Goal: Find specific page/section: Find specific page/section

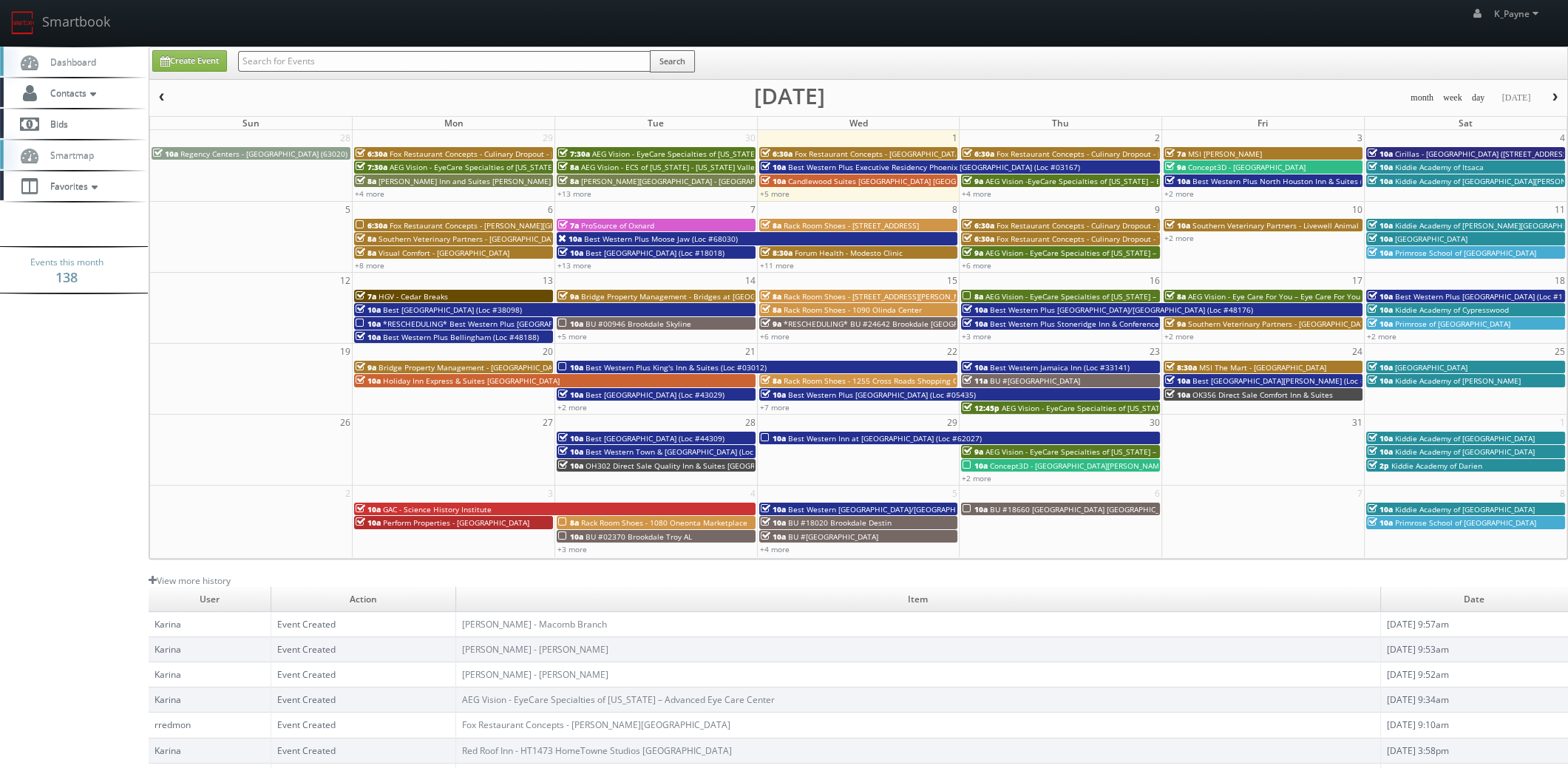
click at [307, 59] on input "text" at bounding box center [443, 62] width 412 height 21
type input "48106"
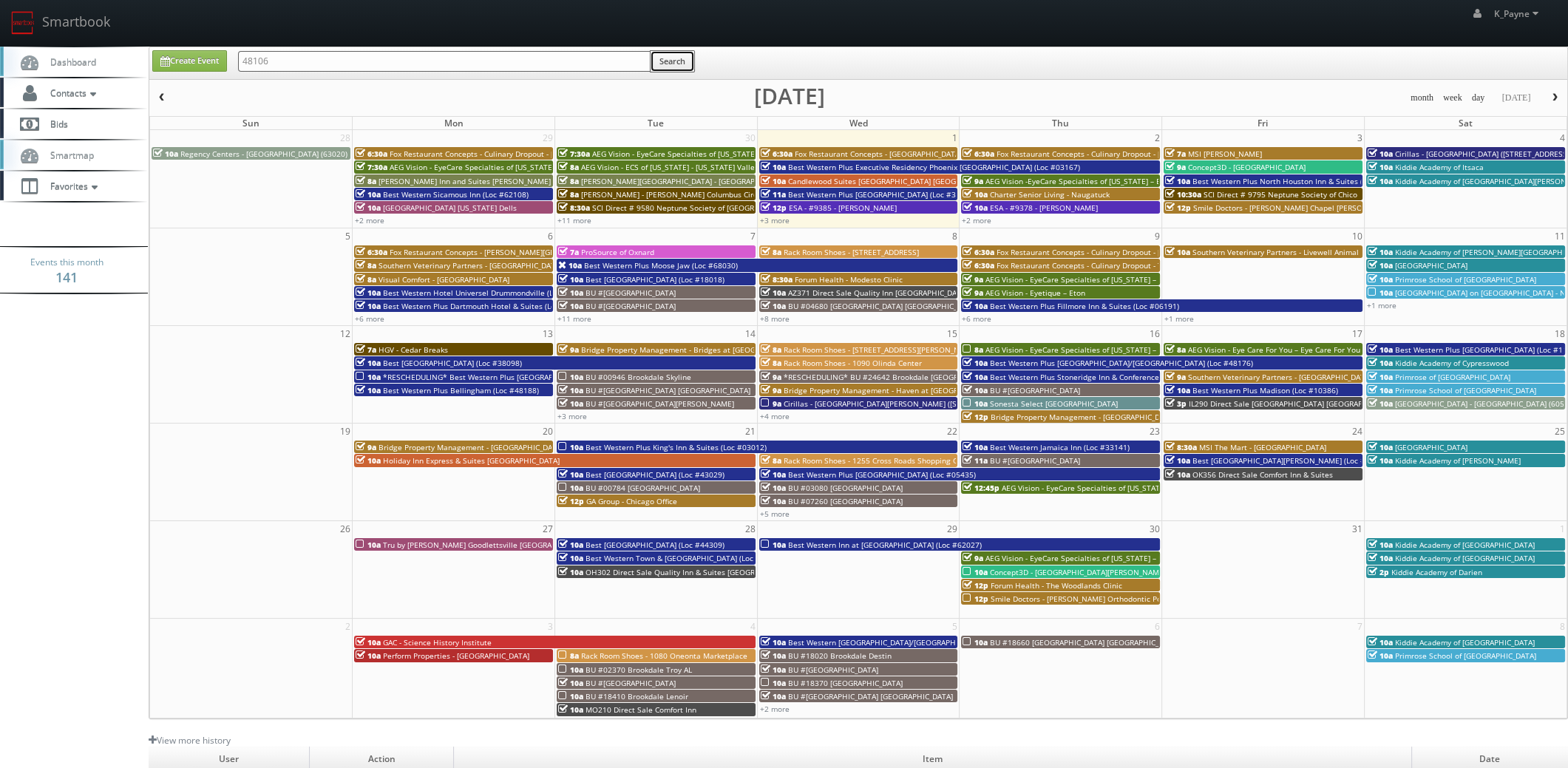
click at [672, 62] on button "Search" at bounding box center [672, 62] width 45 height 22
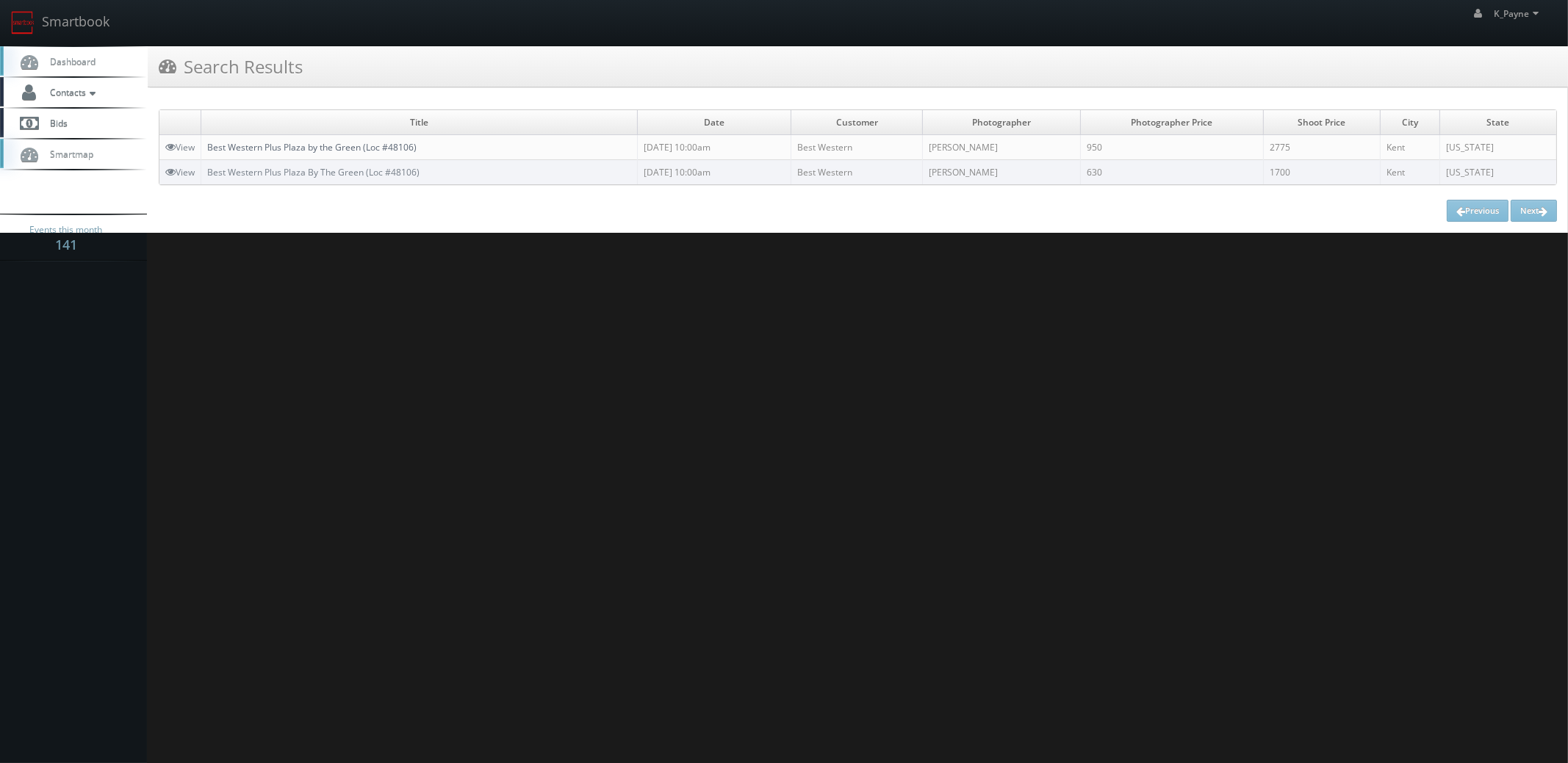
click at [361, 143] on link "Best Western Plus Plaza by the Green (Loc #48106)" at bounding box center [312, 147] width 210 height 13
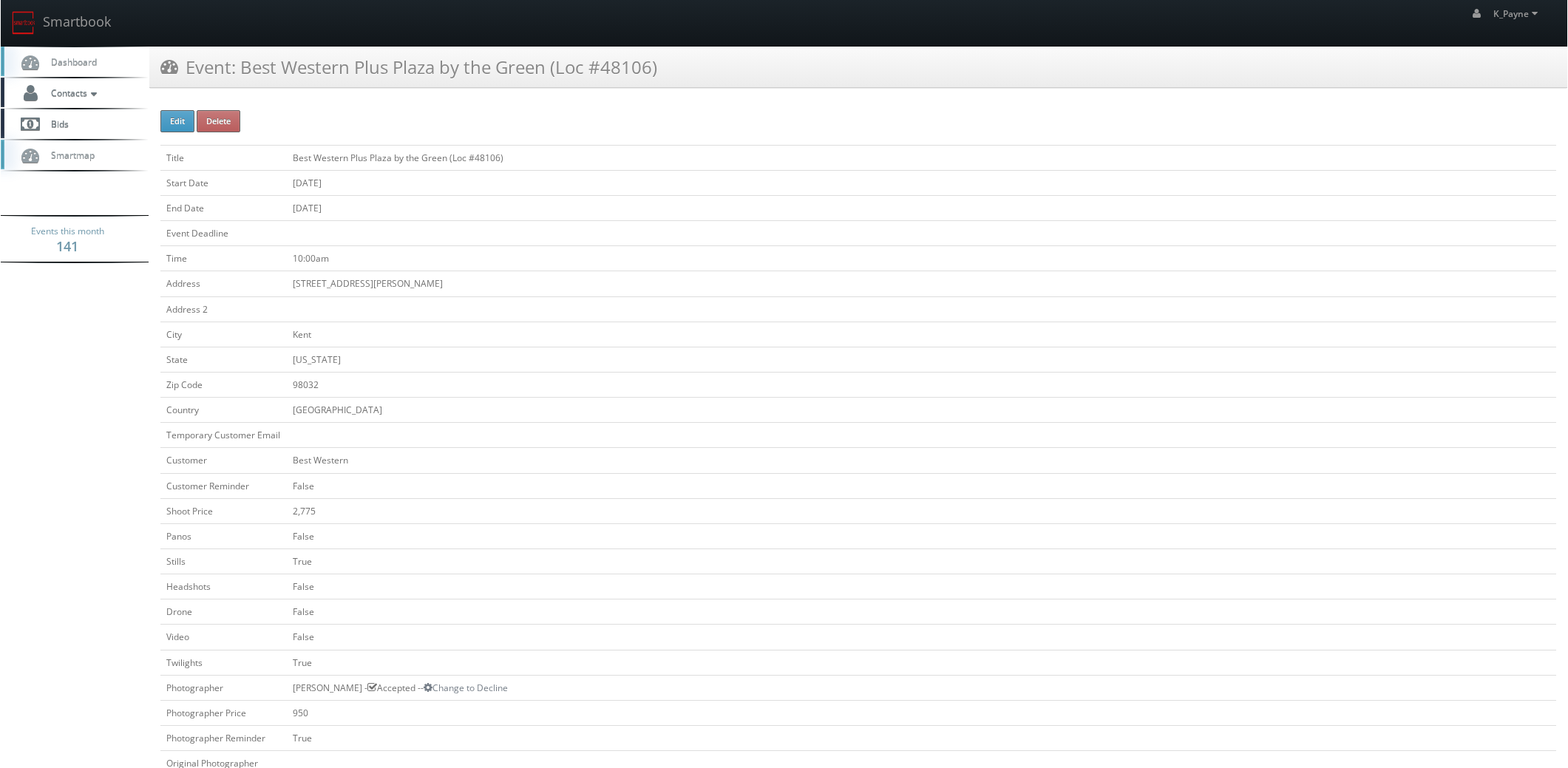
scroll to position [518, 0]
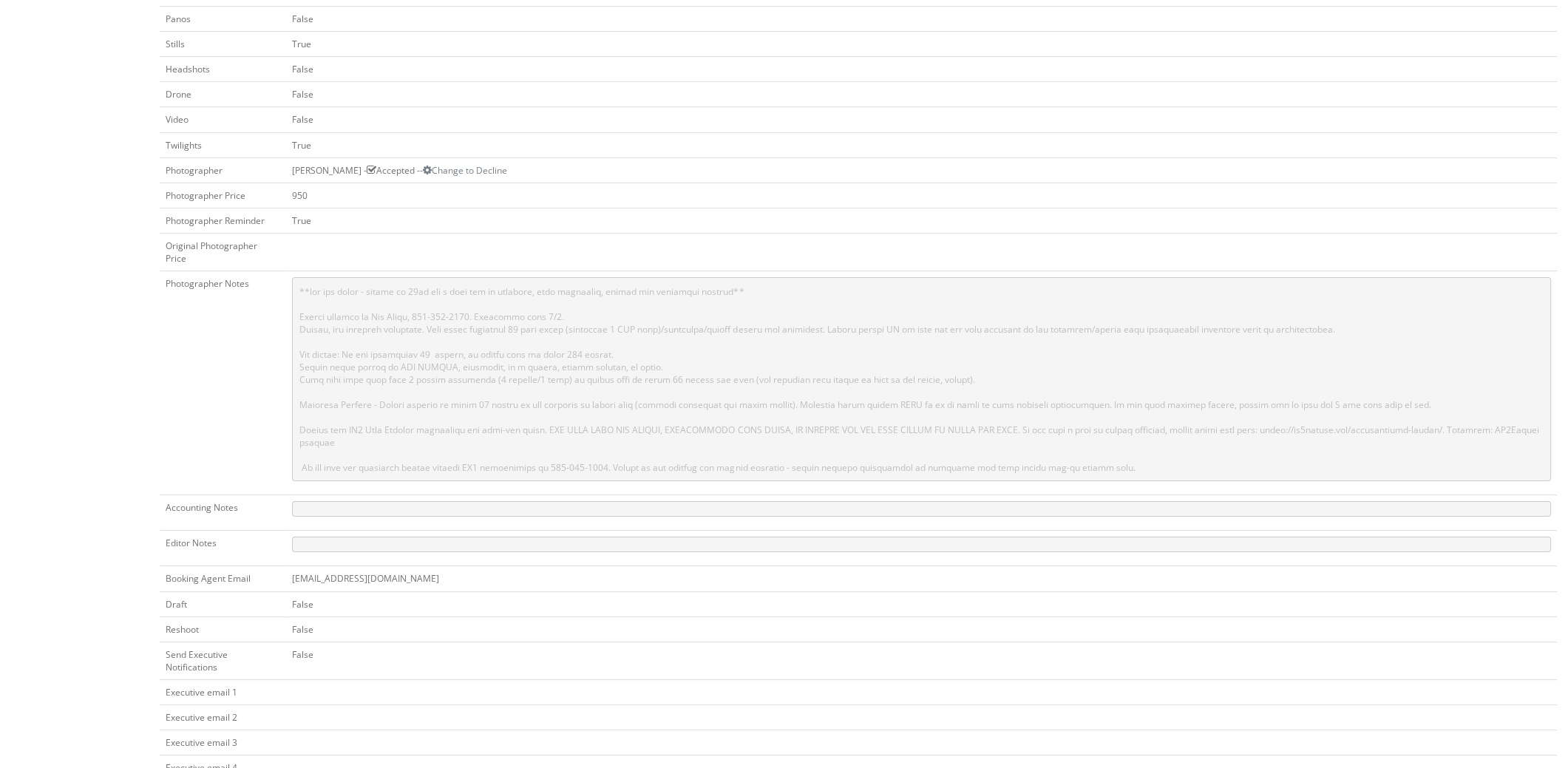
click at [1049, 330] on pre at bounding box center [921, 379] width 1259 height 204
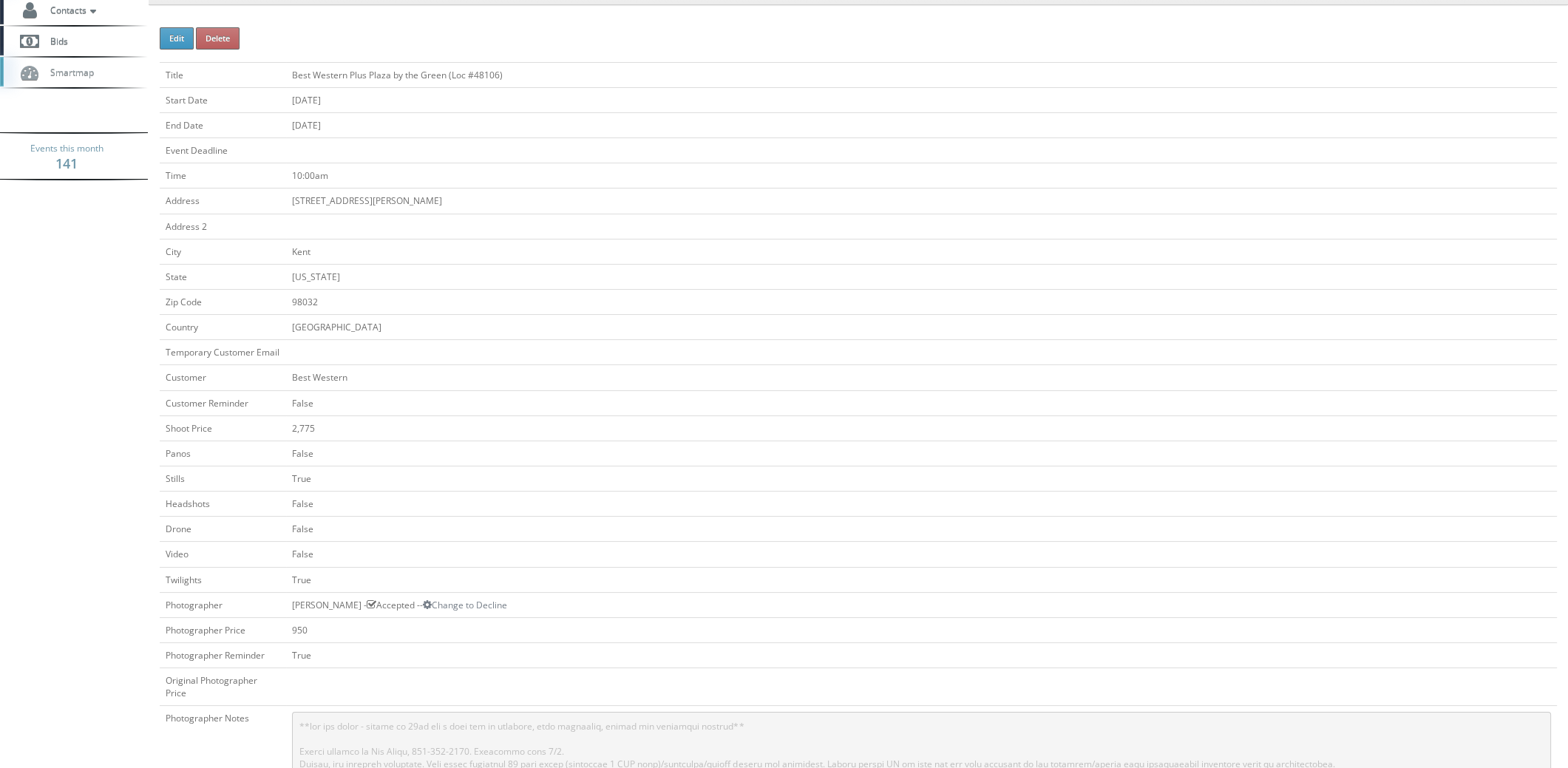
scroll to position [0, 0]
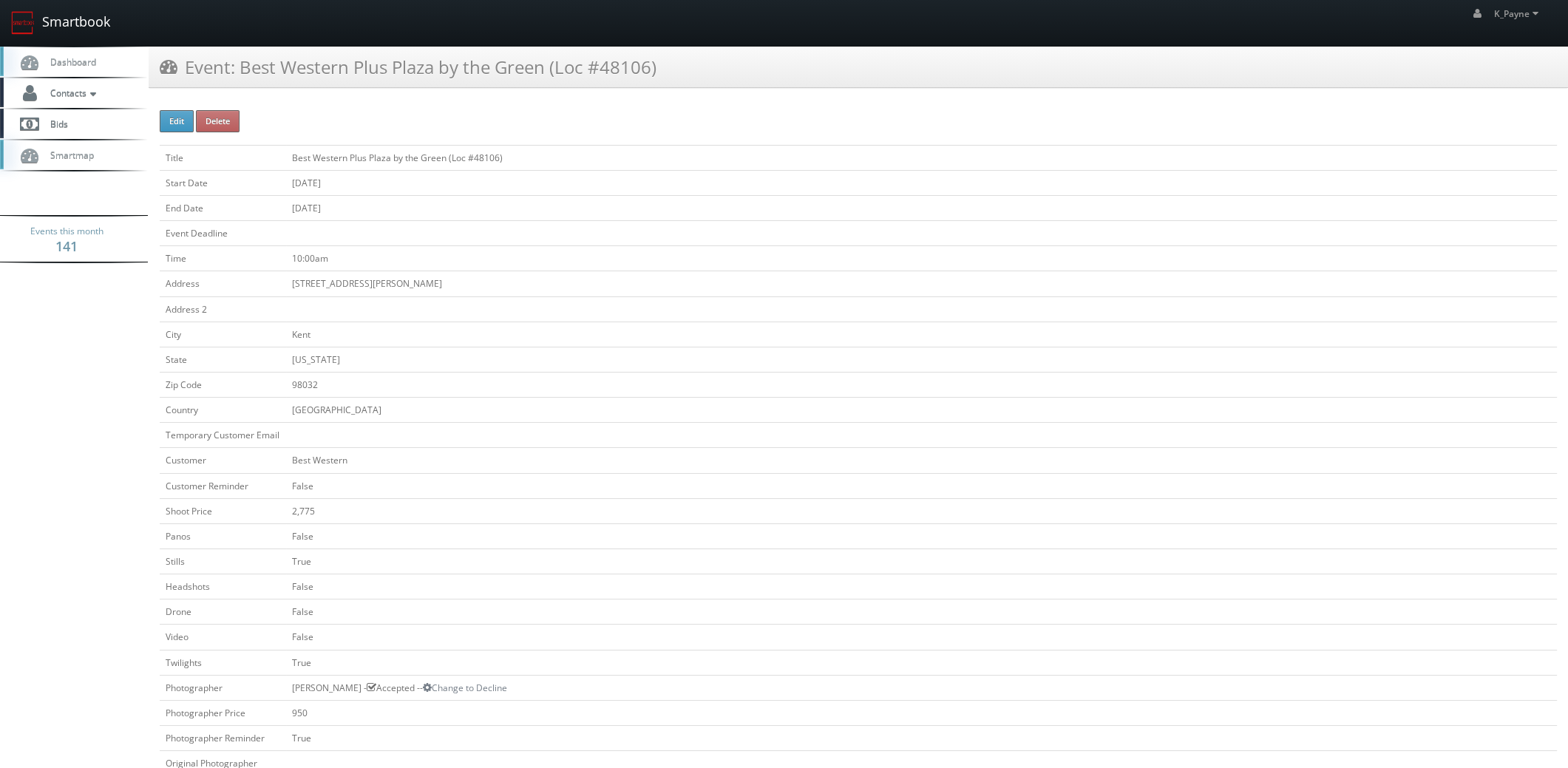
click at [53, 16] on link "Smartbook" at bounding box center [61, 23] width 121 height 46
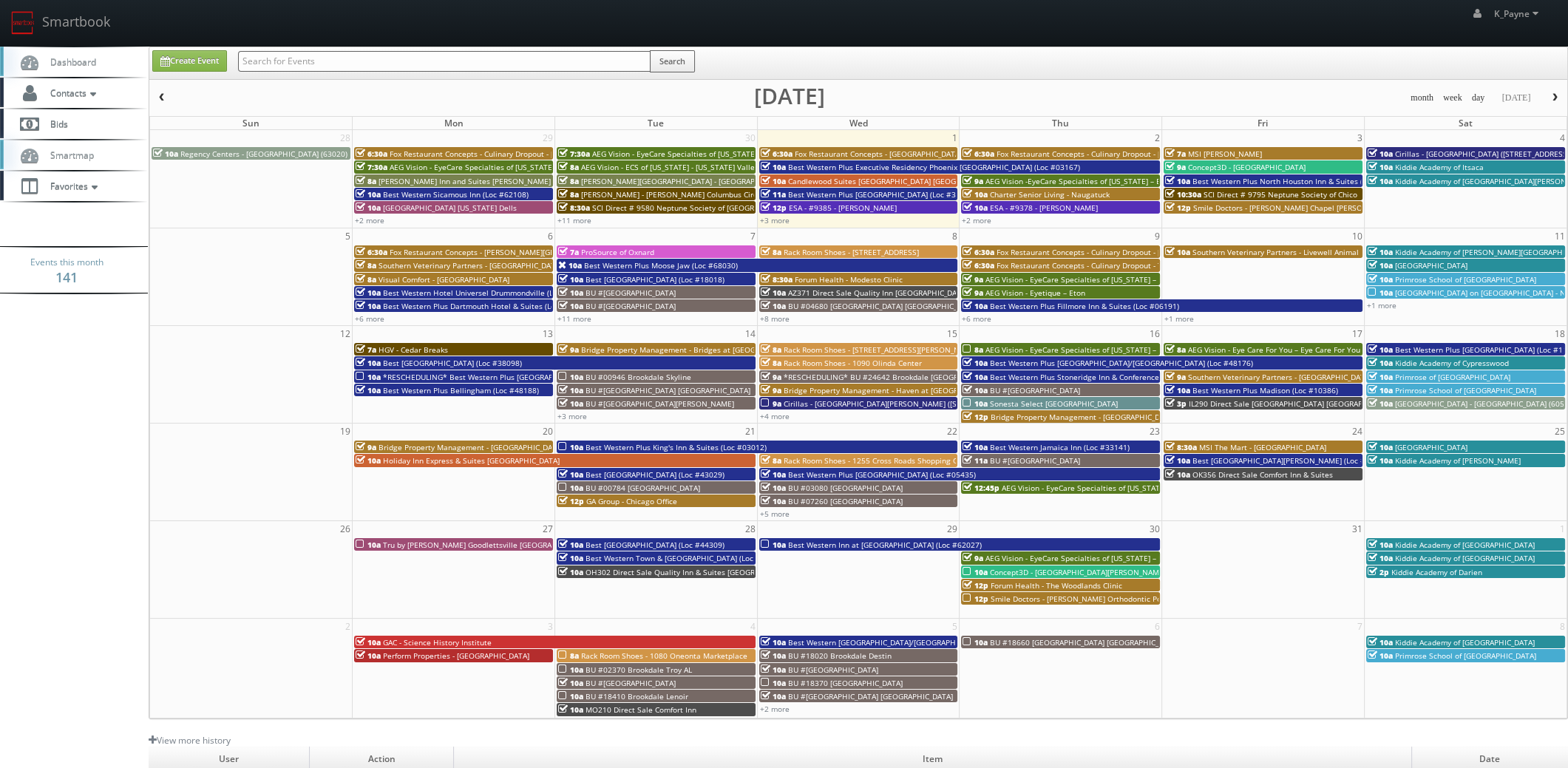
click at [369, 58] on input "text" at bounding box center [443, 62] width 412 height 21
click at [1054, 36] on div "K_Payne K_Payne Profile Logout" at bounding box center [784, 23] width 1568 height 46
click at [466, 58] on input "text" at bounding box center [443, 62] width 412 height 21
type input "48106"
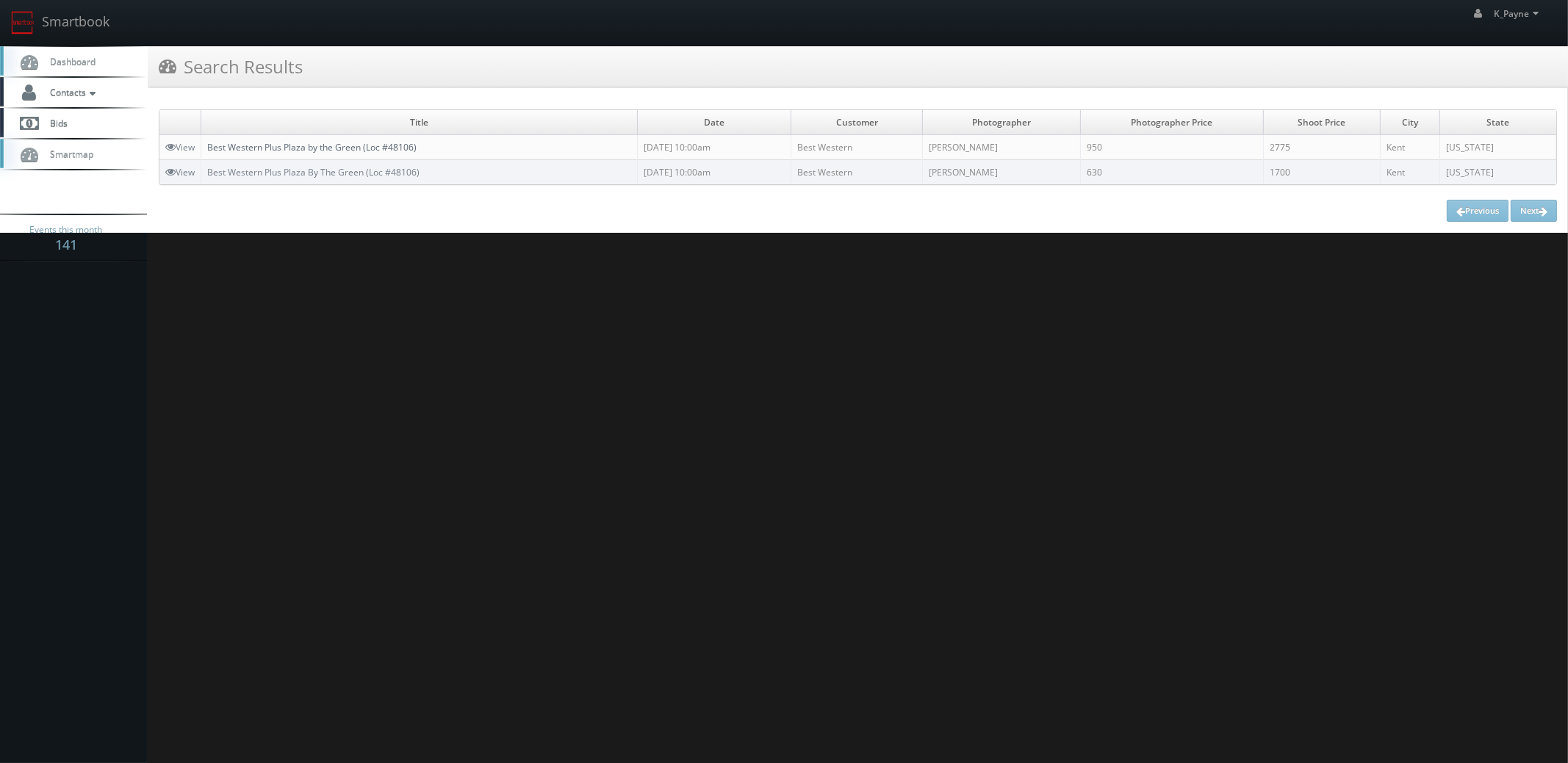
click at [398, 150] on link "Best Western Plus Plaza by the Green (Loc #48106)" at bounding box center [312, 147] width 210 height 13
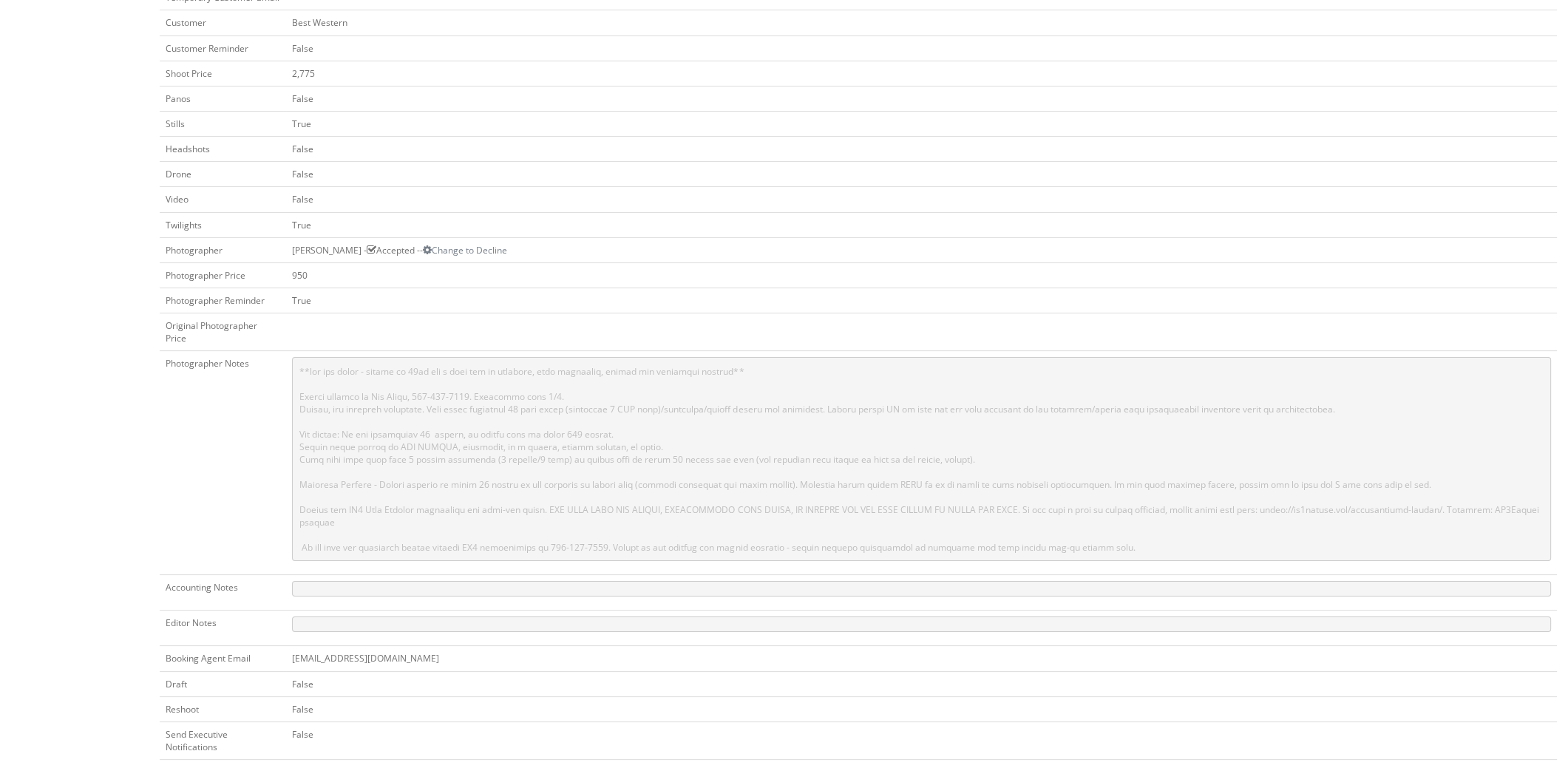
scroll to position [443, 0]
